Goal: Find specific page/section: Find specific page/section

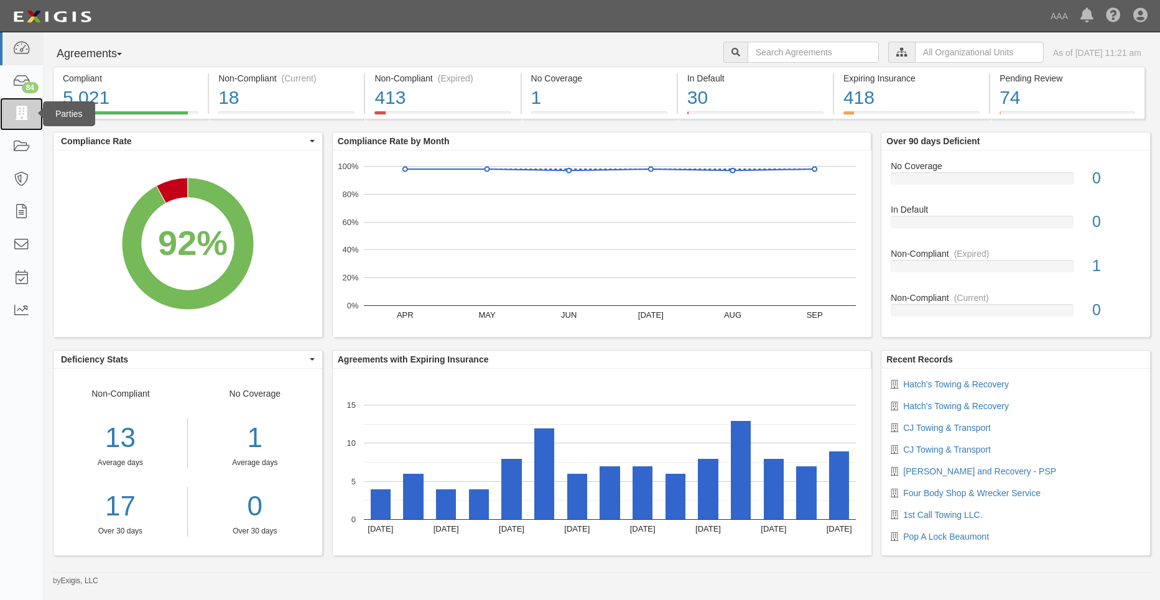
click at [21, 111] on icon at bounding box center [20, 114] width 17 height 14
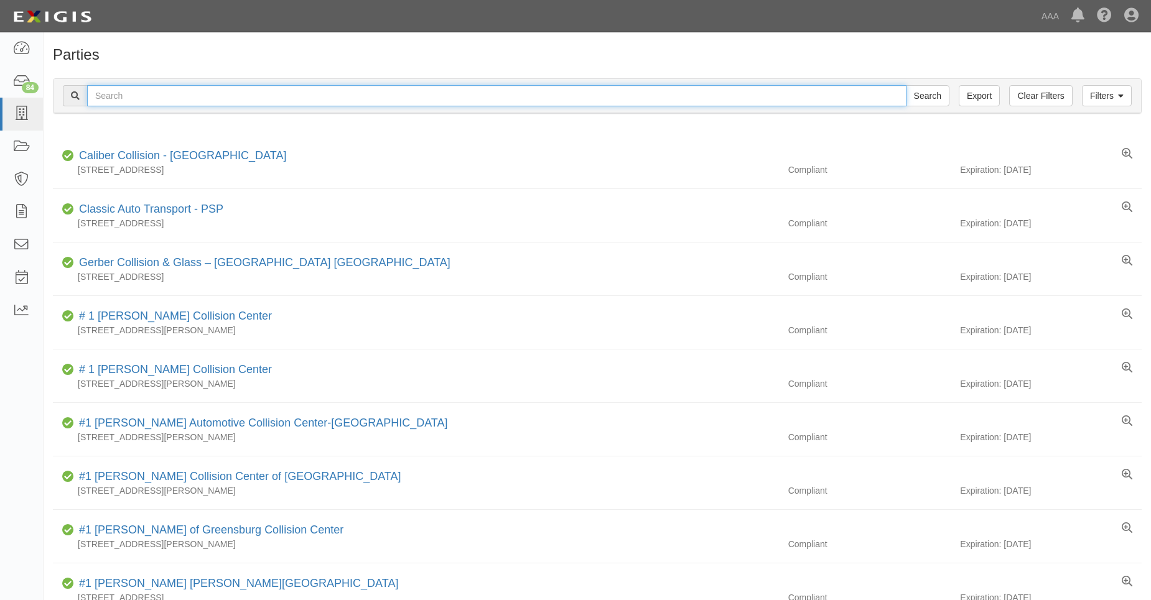
click at [137, 98] on input "text" at bounding box center [496, 95] width 819 height 21
click at [160, 95] on input "text" at bounding box center [496, 95] width 819 height 21
type input "31707"
click at [906, 85] on input "Search" at bounding box center [928, 95] width 44 height 21
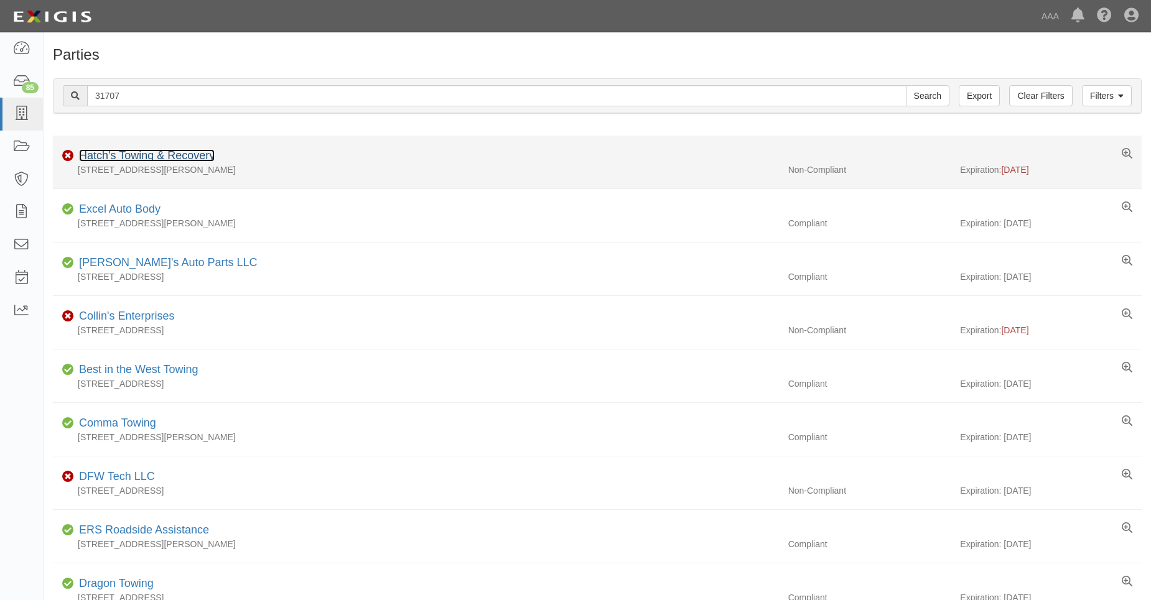
click at [154, 151] on link "Hatch's Towing & Recovery" at bounding box center [147, 155] width 136 height 12
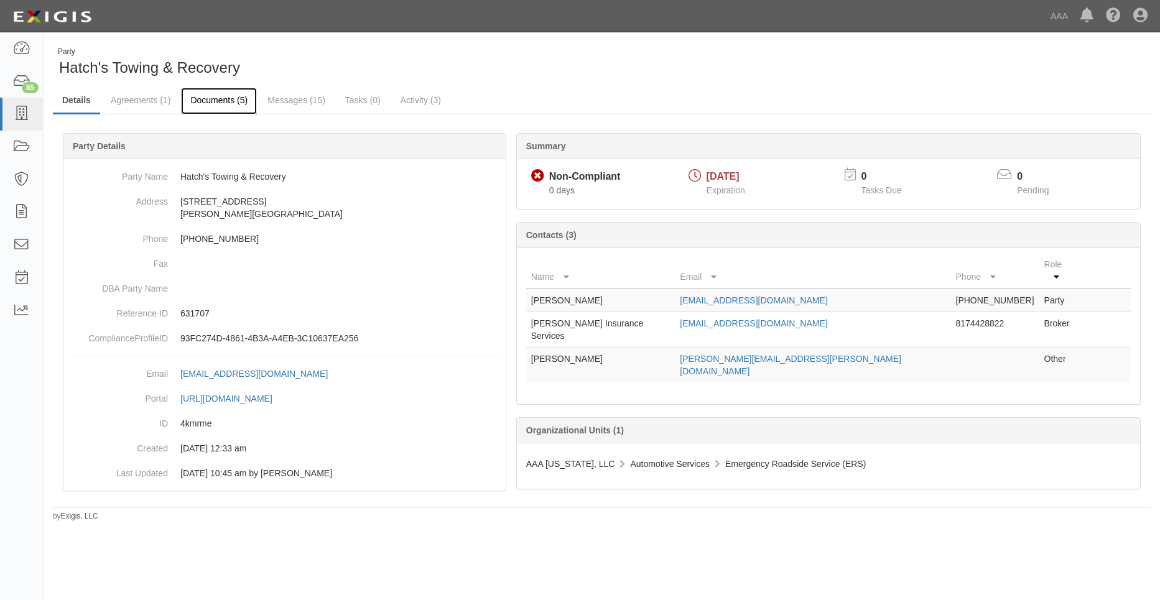
click at [199, 103] on link "Documents (5)" at bounding box center [219, 101] width 76 height 27
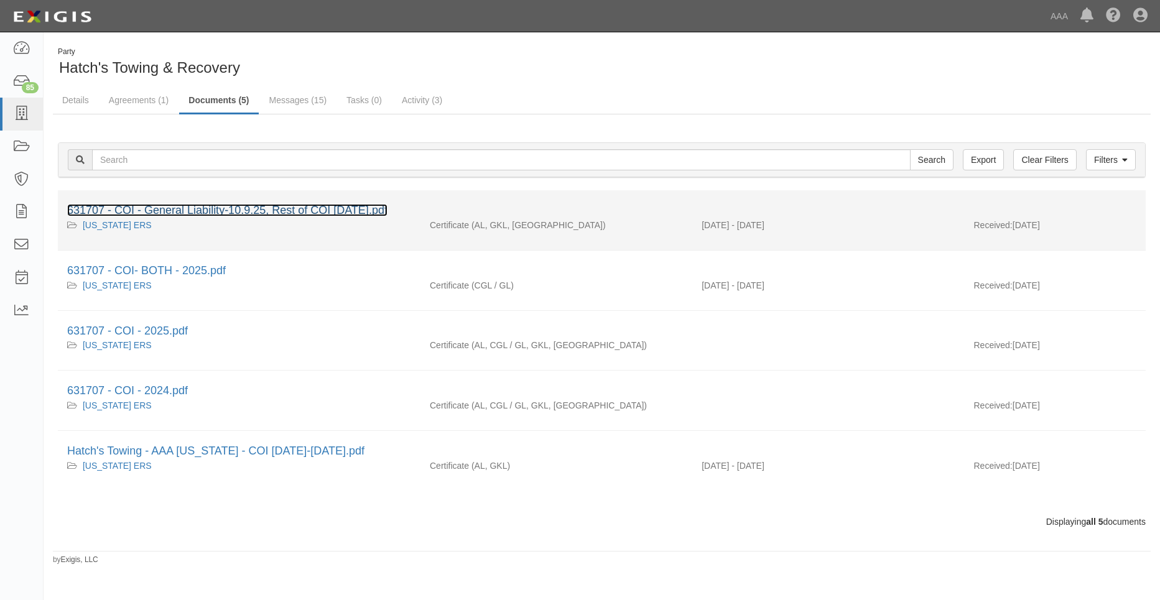
click at [211, 205] on link "631707 - COI - General Liability-10.9.25, Rest of COI 3.30.2026.pdf" at bounding box center [227, 210] width 320 height 12
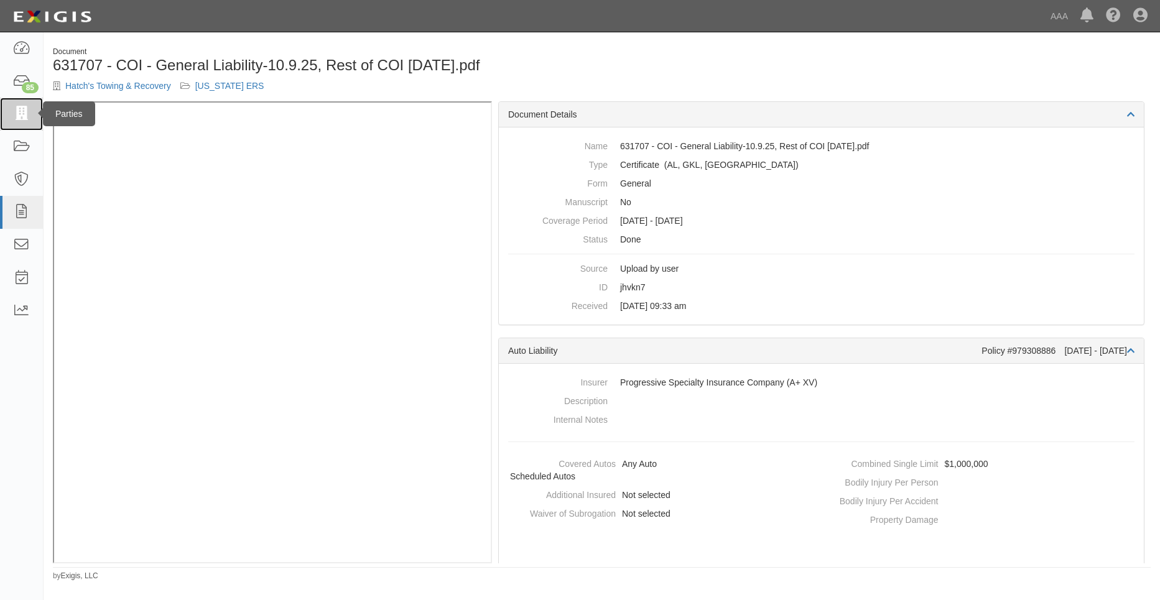
click at [30, 113] on icon at bounding box center [20, 114] width 17 height 14
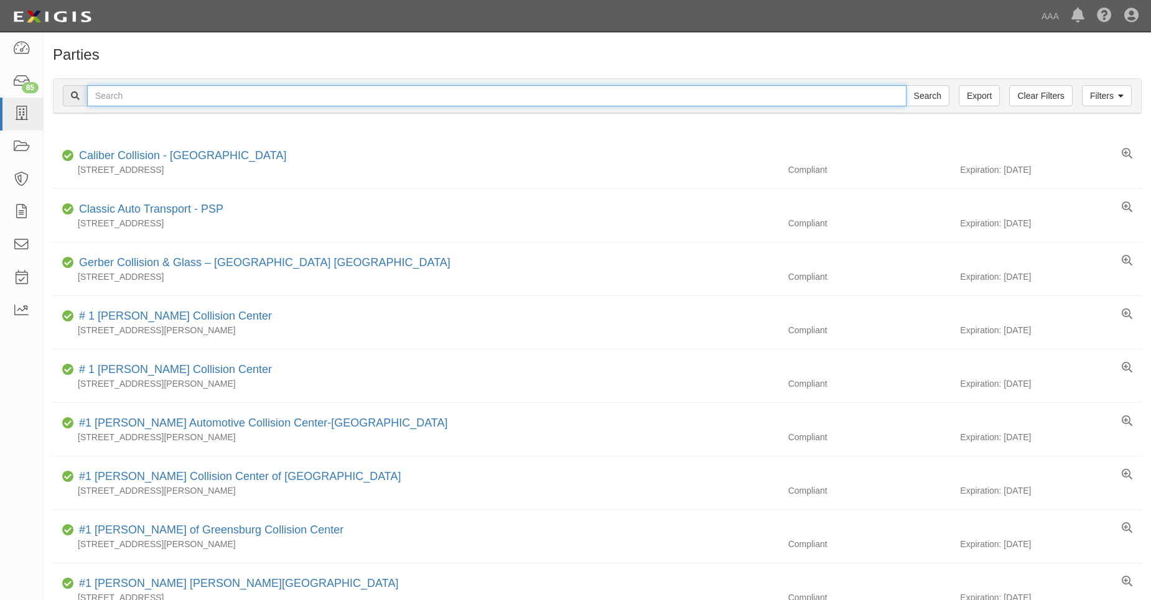
click at [116, 96] on input "text" at bounding box center [496, 95] width 819 height 21
type input "31751"
click at [906, 85] on input "Search" at bounding box center [928, 95] width 44 height 21
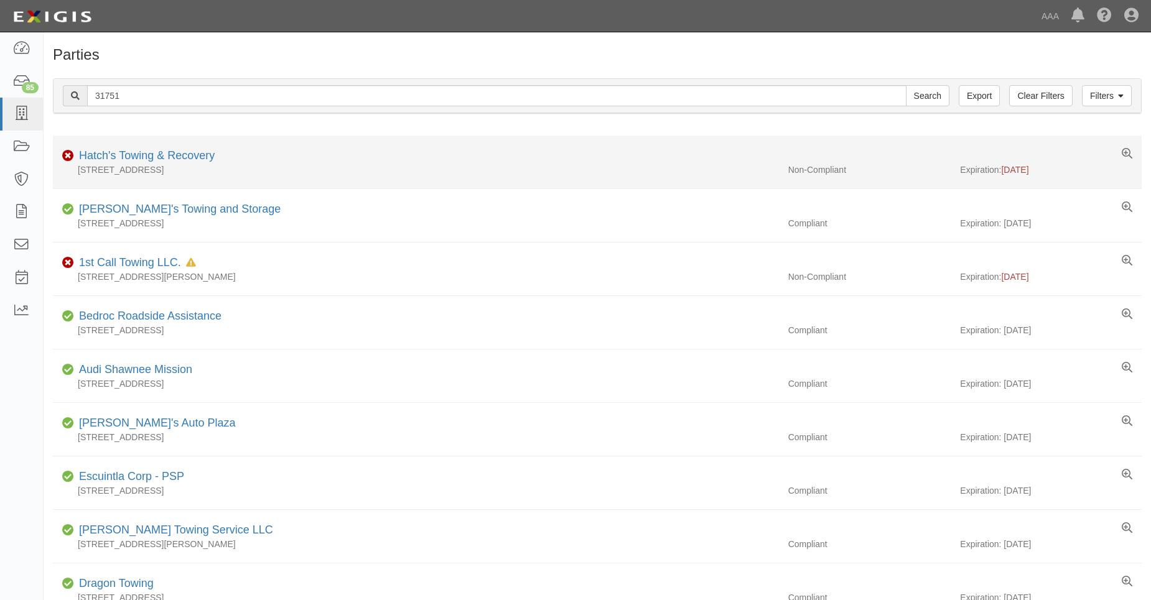
click at [130, 163] on div "Hatch's Towing & Recovery" at bounding box center [144, 156] width 141 height 16
click at [127, 157] on link "Hatch's Towing & Recovery" at bounding box center [147, 155] width 136 height 12
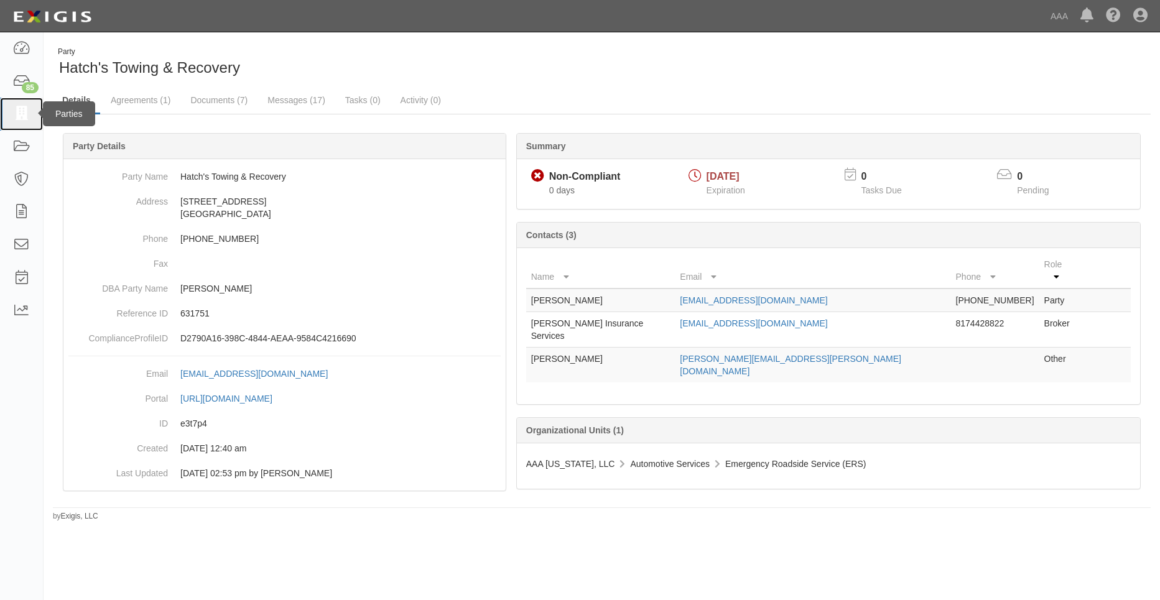
click at [29, 111] on icon at bounding box center [20, 114] width 17 height 14
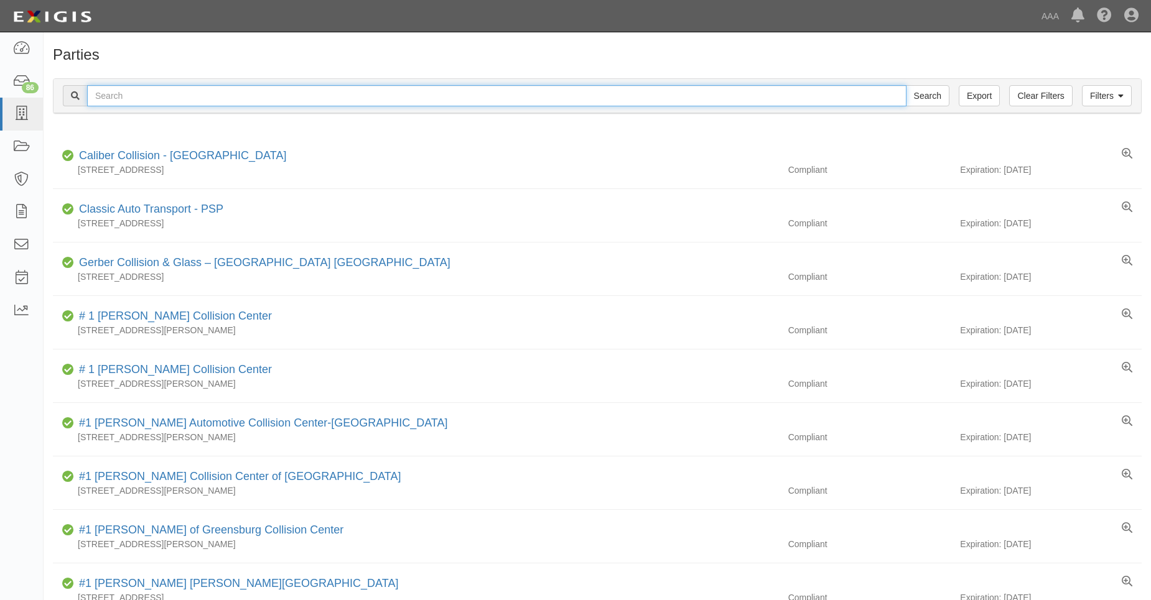
click at [127, 99] on input "text" at bounding box center [496, 95] width 819 height 21
type input "31611"
click at [906, 85] on input "Search" at bounding box center [928, 95] width 44 height 21
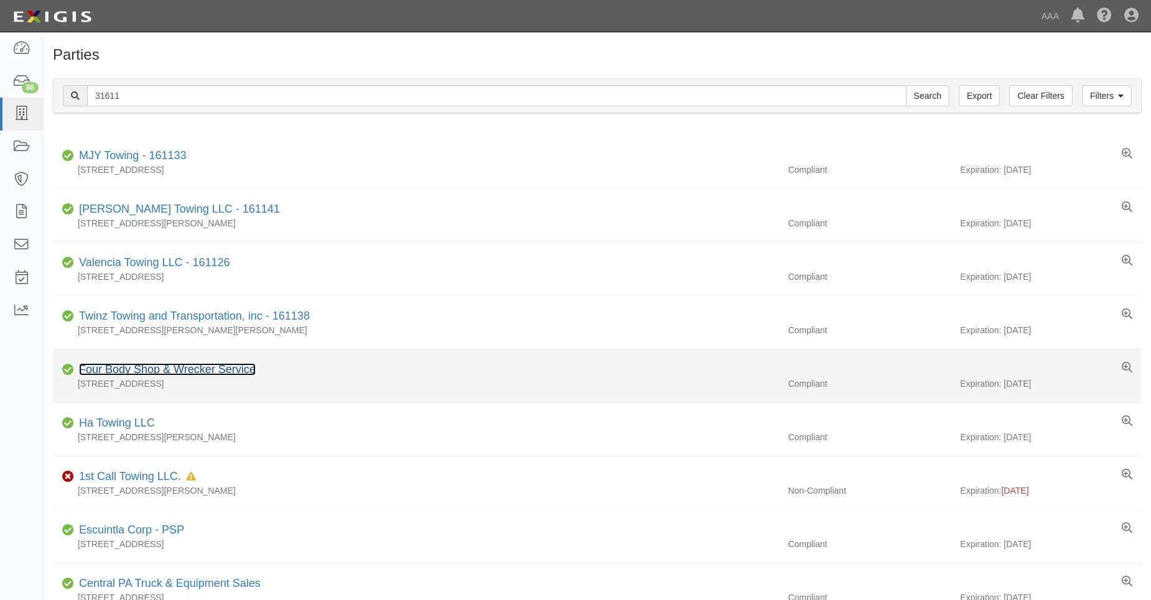
click at [172, 372] on link "Four Body Shop & Wrecker Service" at bounding box center [167, 369] width 177 height 12
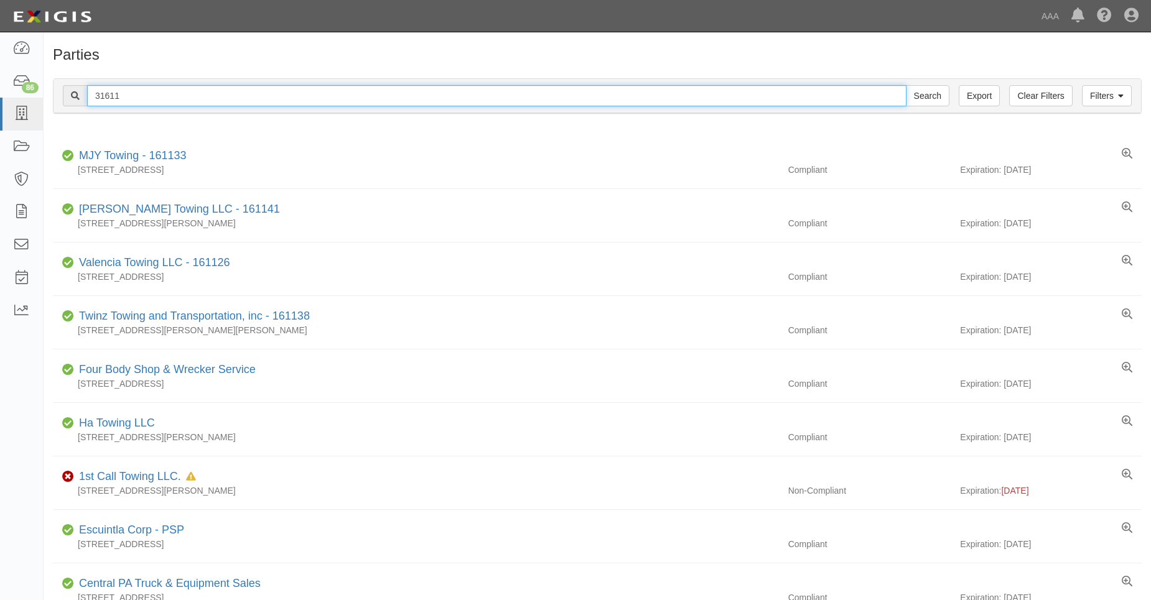
drag, startPoint x: 104, startPoint y: 94, endPoint x: 127, endPoint y: 100, distance: 23.1
click at [127, 100] on input "31611" at bounding box center [496, 95] width 819 height 21
type input "31658"
click at [906, 85] on input "Search" at bounding box center [928, 95] width 44 height 21
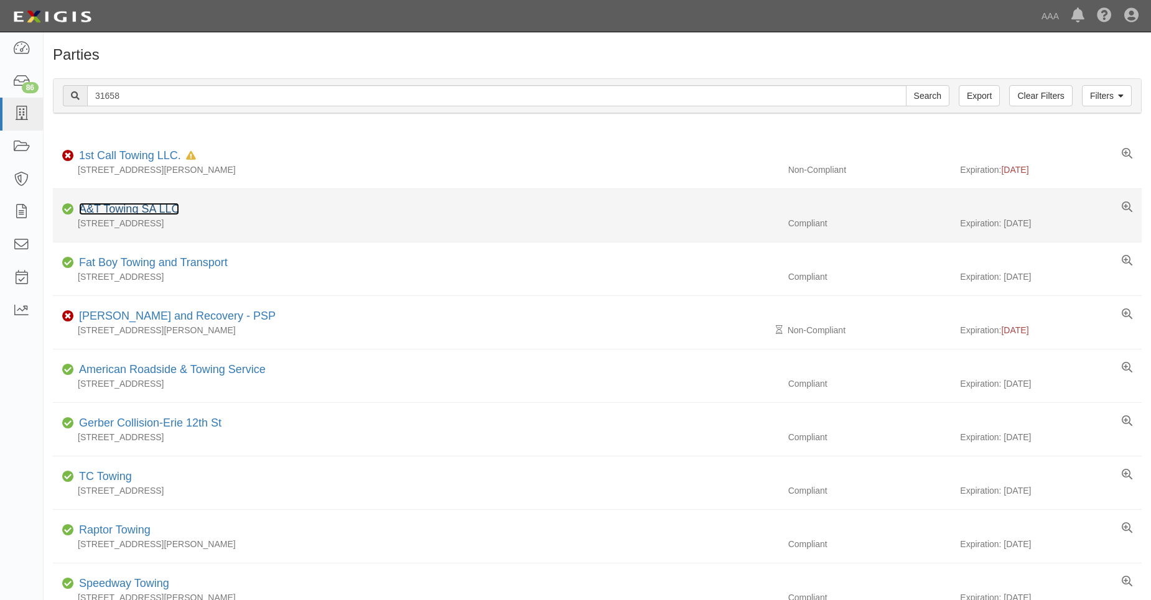
click at [138, 207] on link "A&T Towing SA LLC" at bounding box center [129, 209] width 100 height 12
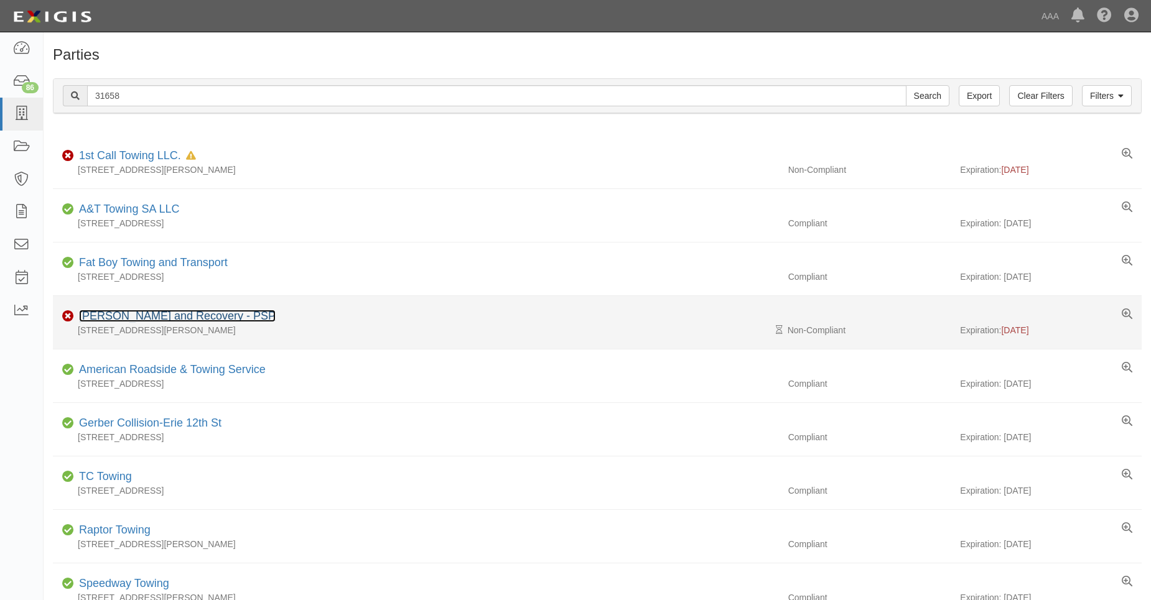
click at [143, 317] on link "[PERSON_NAME] and Recovery - PSP" at bounding box center [177, 316] width 197 height 12
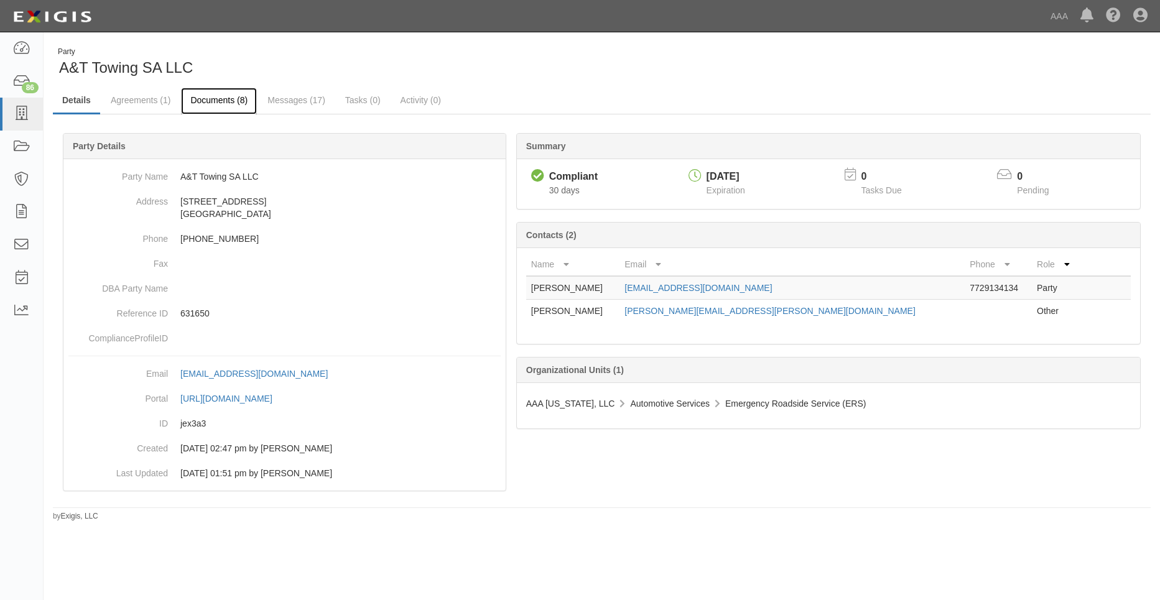
click at [221, 96] on link "Documents (8)" at bounding box center [219, 101] width 76 height 27
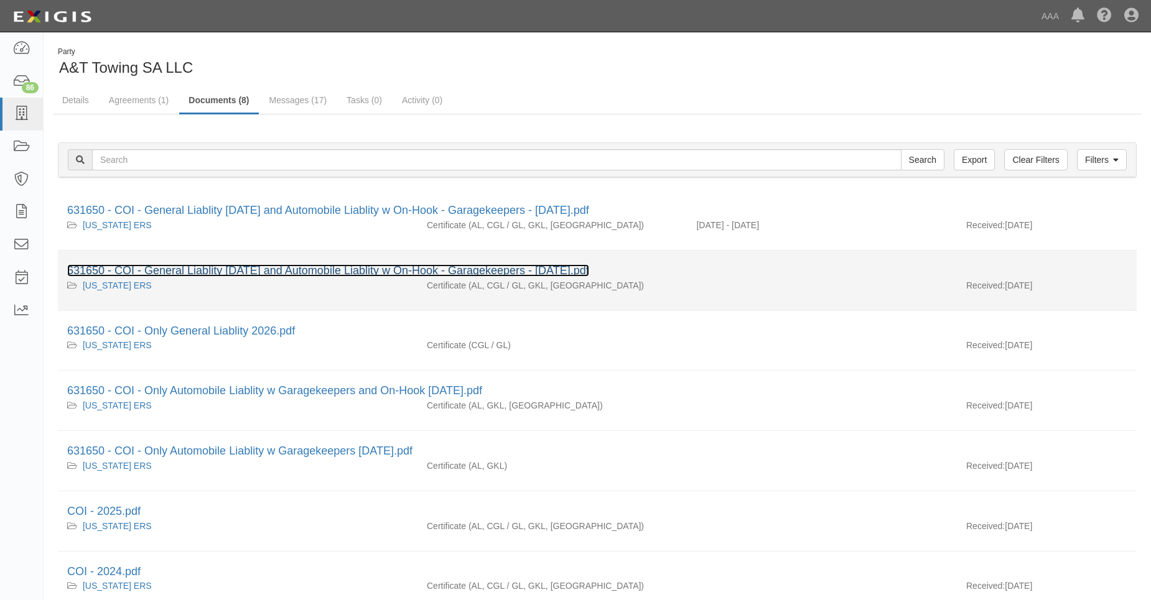
click at [215, 276] on link "631650 - COI - General Liablity [DATE] and Automobile Liablity w On-Hook - Gara…" at bounding box center [328, 270] width 522 height 12
